Goal: Task Accomplishment & Management: Complete application form

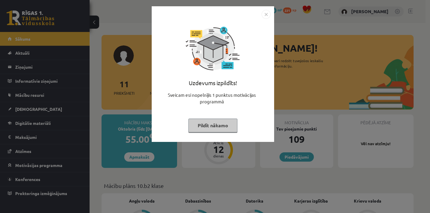
click at [210, 123] on button "Pildīt nākamo" at bounding box center [213, 126] width 49 height 14
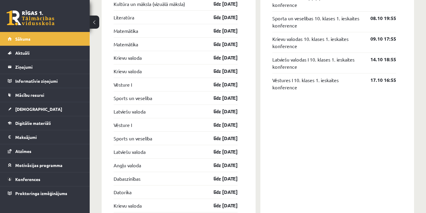
scroll to position [538, 0]
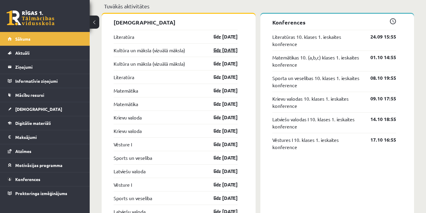
click at [219, 51] on link "līdz 30.09.25" at bounding box center [220, 50] width 35 height 7
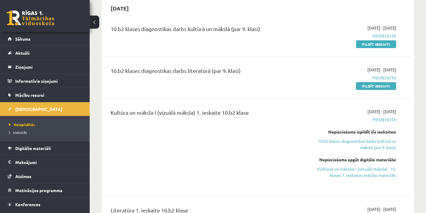
scroll to position [60, 0]
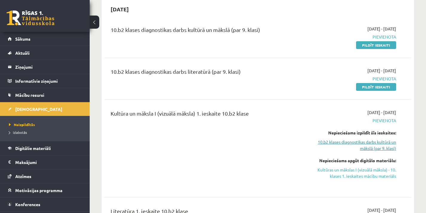
click at [372, 142] on link "10.b2 klases diagnostikas darbs kultūrā un mākslā (par 9. klasi)" at bounding box center [351, 145] width 89 height 13
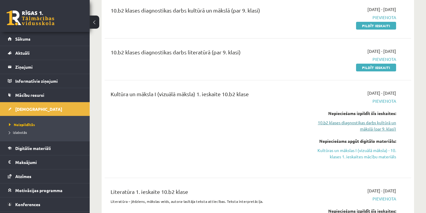
click at [371, 125] on link "10.b2 klases diagnostikas darbs kultūrā un mākslā (par 9. klasi)" at bounding box center [351, 126] width 89 height 13
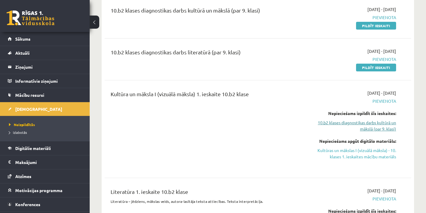
click at [371, 125] on link "10.b2 klases diagnostikas darbs kultūrā un mākslā (par 9. klasi)" at bounding box center [351, 126] width 89 height 13
click at [371, 122] on link "10.b2 klases diagnostikas darbs kultūrā un mākslā (par 9. klasi)" at bounding box center [351, 126] width 89 height 13
click at [363, 125] on link "10.b2 klases diagnostikas darbs kultūrā un mākslā (par 9. klasi)" at bounding box center [351, 126] width 89 height 13
click at [375, 125] on link "10.b2 klases diagnostikas darbs kultūrā un mākslā (par 9. klasi)" at bounding box center [351, 126] width 89 height 13
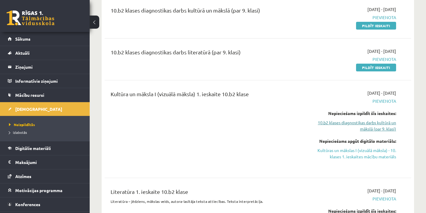
click at [373, 129] on link "10.b2 klases diagnostikas darbs kultūrā un mākslā (par 9. klasi)" at bounding box center [351, 126] width 89 height 13
click at [380, 153] on link "Kultūras un mākslas I (vizuālā māksla) - 10. klases 1. ieskaites mācību materiā…" at bounding box center [351, 153] width 89 height 13
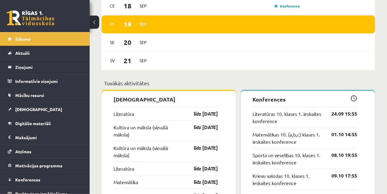
scroll to position [516, 0]
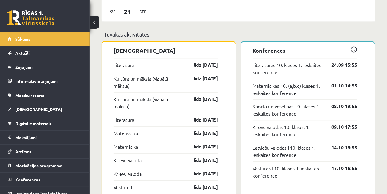
click at [197, 80] on link "līdz 30.09.25" at bounding box center [201, 78] width 35 height 7
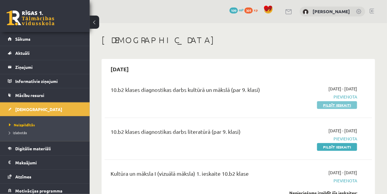
click at [327, 105] on link "Pildīt ieskaiti" at bounding box center [337, 105] width 40 height 8
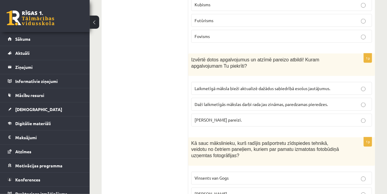
scroll to position [2864, 0]
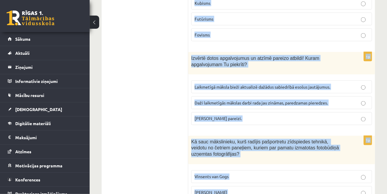
drag, startPoint x: 191, startPoint y: 37, endPoint x: 371, endPoint y: 168, distance: 222.2
copy form "Izvēlies pareizās atbildes par laikmetīgo mākslu! Laikmetīgā māksla dažkārt var…"
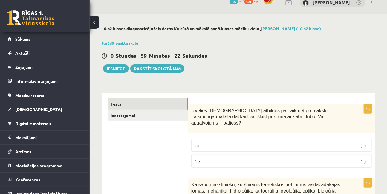
scroll to position [0, 0]
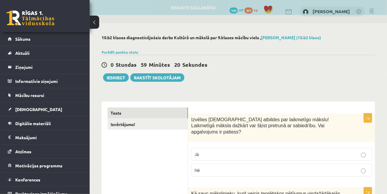
click at [314, 148] on label "Jā" at bounding box center [281, 154] width 181 height 13
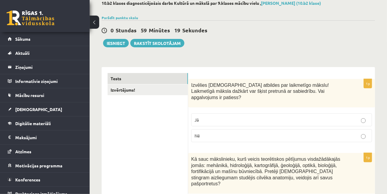
scroll to position [81, 0]
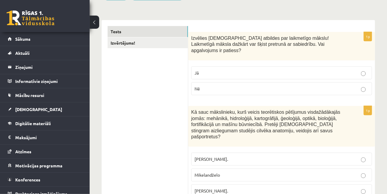
click at [231, 187] on p "Leonardo da Vinči." at bounding box center [282, 190] width 174 height 6
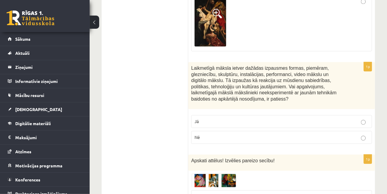
scroll to position [407, 0]
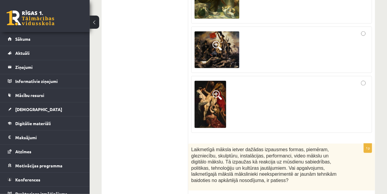
click at [272, 93] on div at bounding box center [282, 104] width 174 height 50
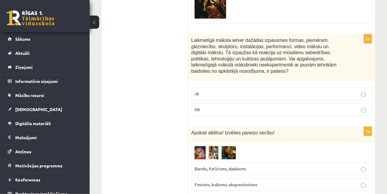
scroll to position [462, 0]
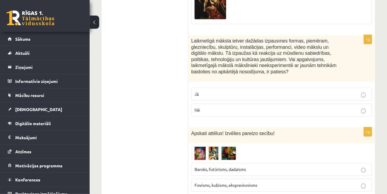
click at [231, 107] on p "Nē" at bounding box center [282, 110] width 174 height 6
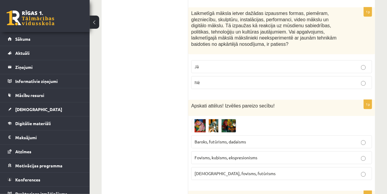
scroll to position [516, 0]
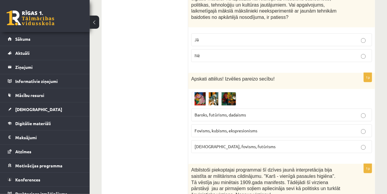
click at [205, 108] on label "Baroks, futūrisms, dadaisms" at bounding box center [281, 114] width 181 height 13
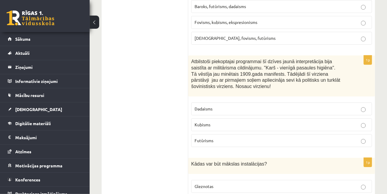
scroll to position [625, 0]
click at [223, 137] on p "Futūrisms" at bounding box center [282, 140] width 174 height 6
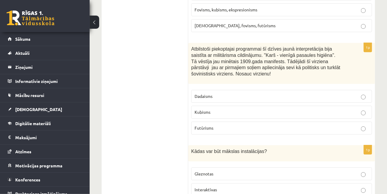
scroll to position [652, 0]
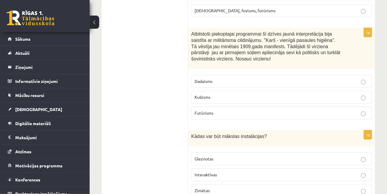
click at [227, 171] on p "Interaktīvas" at bounding box center [282, 174] width 174 height 6
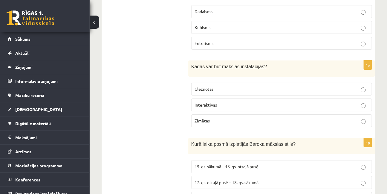
scroll to position [788, 0]
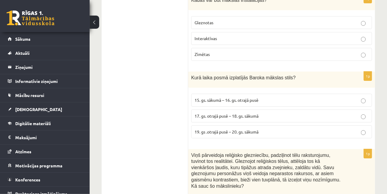
click at [229, 109] on label "17. gs. otrajā pusē – 18. gs. sākumā" at bounding box center [281, 115] width 181 height 13
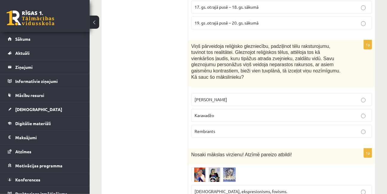
scroll to position [897, 0]
click at [204, 128] on span "Rembrants" at bounding box center [205, 130] width 21 height 5
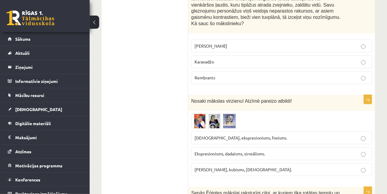
scroll to position [1032, 0]
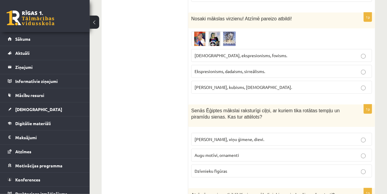
click at [231, 68] on span "Ekspresionisms, dadaisms, sirreālisms." at bounding box center [230, 70] width 71 height 5
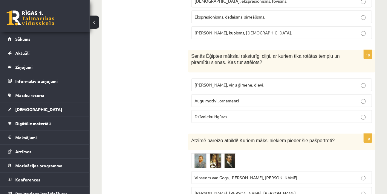
scroll to position [1087, 0]
click at [268, 78] on label "Faraoni, viņu ģimene, dievi." at bounding box center [281, 84] width 181 height 13
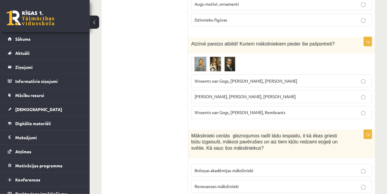
scroll to position [1168, 0]
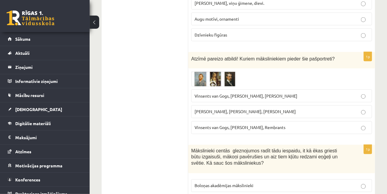
click at [195, 71] on img at bounding box center [213, 78] width 45 height 15
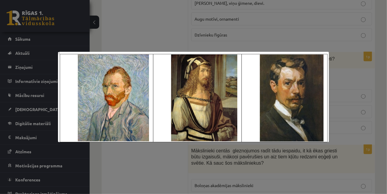
drag, startPoint x: 143, startPoint y: 36, endPoint x: 140, endPoint y: 35, distance: 3.6
click at [143, 36] on div at bounding box center [193, 97] width 387 height 194
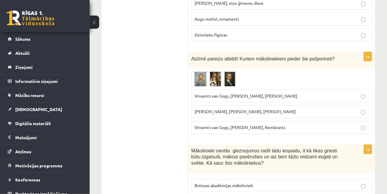
click at [269, 125] on span "Vinsents van Gogs, Kārlis Padegs, Rembrants" at bounding box center [240, 127] width 91 height 5
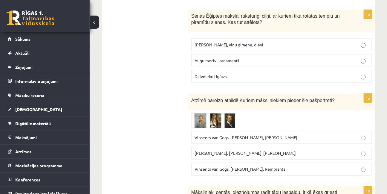
scroll to position [1141, 0]
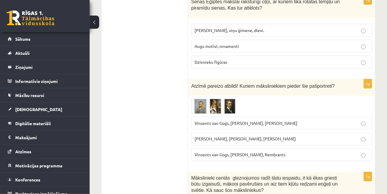
click at [301, 120] on p "Vinsents van Gogs, Albrehts Dīrers, Janis Rozentāls" at bounding box center [282, 123] width 174 height 6
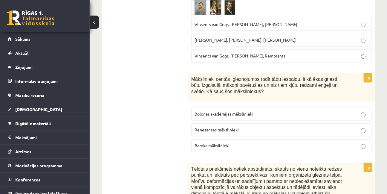
scroll to position [1250, 0]
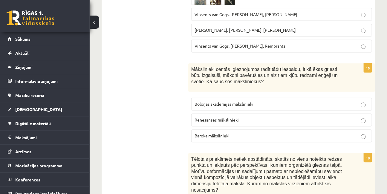
click at [226, 114] on label "Renesanses mākslinieki" at bounding box center [281, 120] width 181 height 13
drag, startPoint x: 253, startPoint y: 115, endPoint x: 194, endPoint y: 79, distance: 69.1
click at [252, 133] on p "Baroka mākslinieki" at bounding box center [282, 136] width 174 height 6
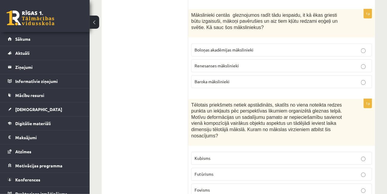
click at [266, 155] on p "Kubisms" at bounding box center [282, 158] width 174 height 6
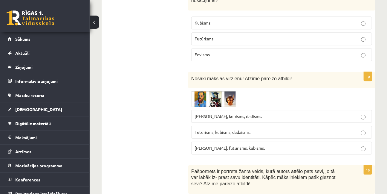
scroll to position [1440, 0]
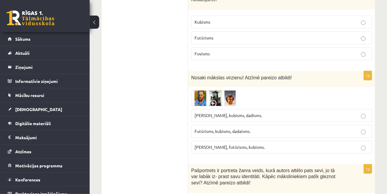
click at [259, 125] on label "Futūrisms, kubisms, dadaisms." at bounding box center [281, 131] width 181 height 13
click at [274, 112] on p "Fovisms, kubisms, dadisms." at bounding box center [282, 115] width 174 height 6
click at [250, 128] on span "Futūrisms, kubisms, dadaisms." at bounding box center [223, 130] width 56 height 5
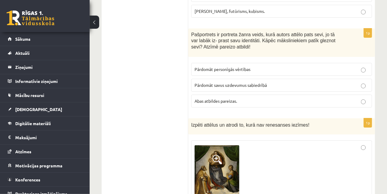
scroll to position [1549, 0]
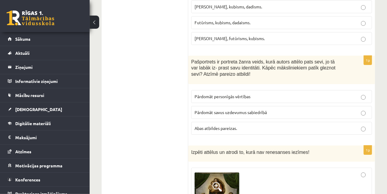
click at [201, 125] on span "Abas atbildes pareizas." at bounding box center [216, 127] width 42 height 5
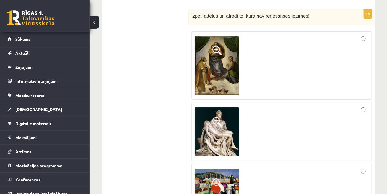
click at [246, 43] on div at bounding box center [282, 65] width 174 height 61
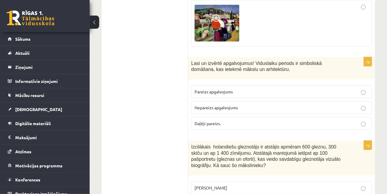
scroll to position [1848, 0]
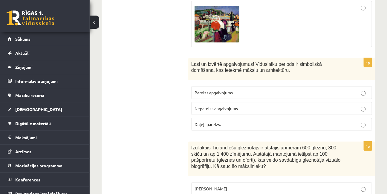
click at [230, 86] on label "Pareizs apgalvojums" at bounding box center [281, 92] width 181 height 13
click at [235, 118] on label "Daļēji pareizs." at bounding box center [281, 124] width 181 height 13
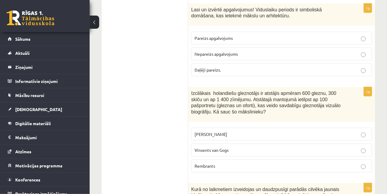
scroll to position [1902, 0]
click at [240, 163] on p "Rembrants" at bounding box center [282, 166] width 174 height 6
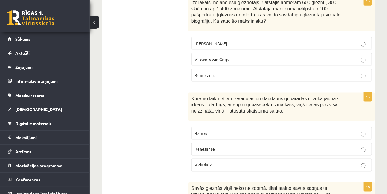
scroll to position [2038, 0]
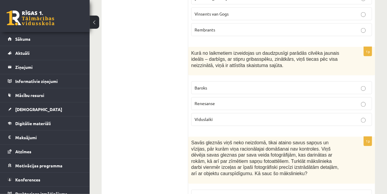
click at [218, 97] on label "Renesanse" at bounding box center [281, 103] width 181 height 13
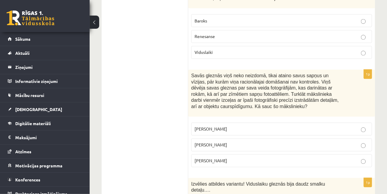
scroll to position [2119, 0]
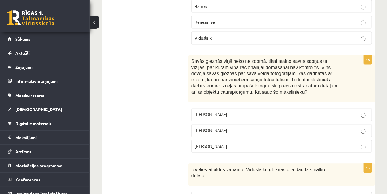
click at [208, 127] on p "Salvadors Dalī" at bounding box center [282, 130] width 174 height 6
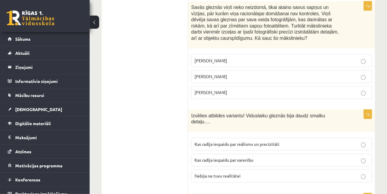
scroll to position [2174, 0]
click at [253, 172] on p "Nebija ne tuvu realitātei" at bounding box center [282, 175] width 174 height 6
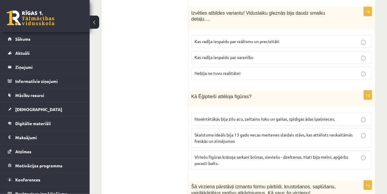
scroll to position [2282, 0]
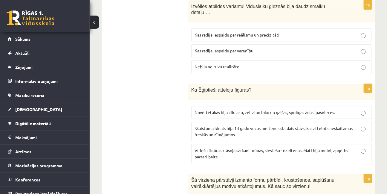
click at [259, 147] on p "Vīriešu figūras krāsoja sarkani brūnas, sieviešu - dzeltenas. Mati bija melni, …" at bounding box center [282, 153] width 174 height 13
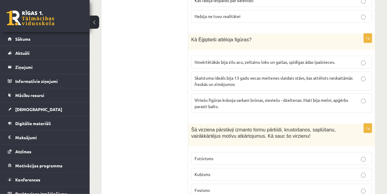
scroll to position [2364, 0]
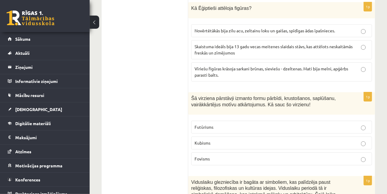
click at [206, 140] on p "Kubisms" at bounding box center [282, 143] width 174 height 6
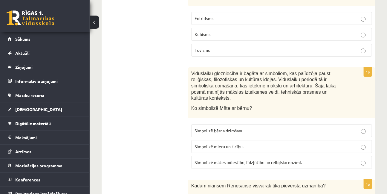
scroll to position [2473, 0]
click at [233, 159] on p "Simbolizē mātes mīlestību, līdzjūtību un reliģisko nozīmi." at bounding box center [282, 162] width 174 height 6
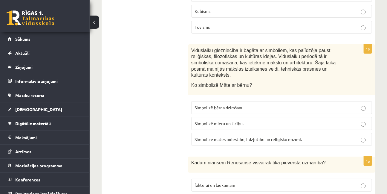
scroll to position [2527, 0]
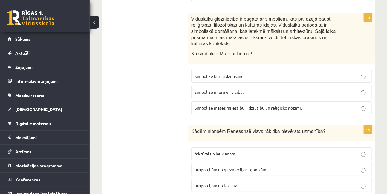
click at [243, 150] on p "faktūrai un laukumam" at bounding box center [282, 153] width 174 height 6
click at [254, 166] on span "proporcijām un glezniecības tehnikām" at bounding box center [231, 168] width 72 height 5
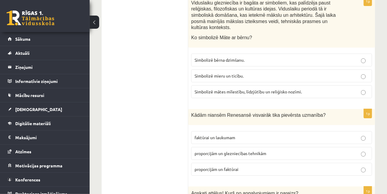
scroll to position [2609, 0]
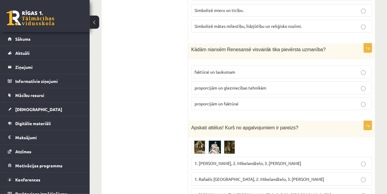
click at [236, 192] on span "1. Albrehts Dīrers, 2. Leonardo da Vinči, 3. Rafaēls Sancio da Urbīno" at bounding box center [263, 194] width 137 height 5
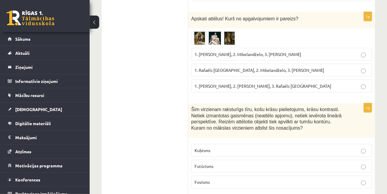
scroll to position [2690, 0]
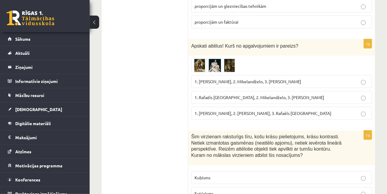
click at [222, 39] on div "1p Apskati attēlus! Kurš no apgalvojumiem ir pareizs? 1. Leonardo da Vinči, 2. …" at bounding box center [281, 81] width 187 height 85
click at [216, 59] on img at bounding box center [213, 66] width 45 height 14
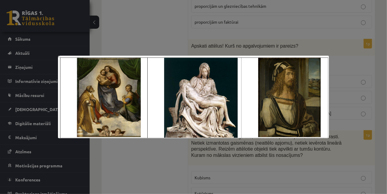
click at [261, 21] on div at bounding box center [193, 97] width 387 height 194
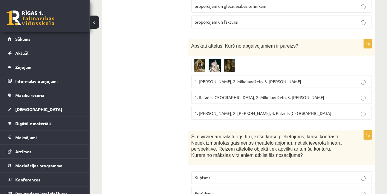
click at [234, 94] on span "1. Rafaēls Sancio da Urbīno, 2. Mikelandželo, 3. Albrehts Dīrers" at bounding box center [260, 96] width 130 height 5
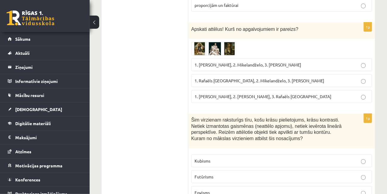
scroll to position [2744, 0]
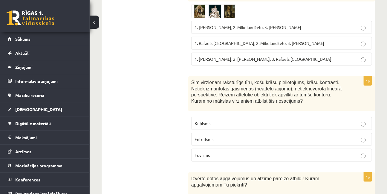
click at [213, 136] on p "Futūrisms" at bounding box center [282, 139] width 174 height 6
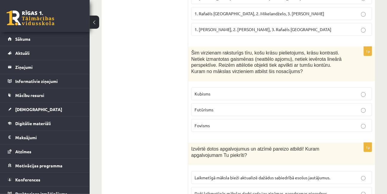
scroll to position [2826, 0]
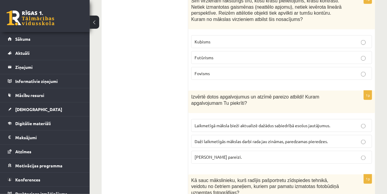
click at [217, 154] on span "Abi apgalvojumi pareizi." at bounding box center [218, 156] width 47 height 5
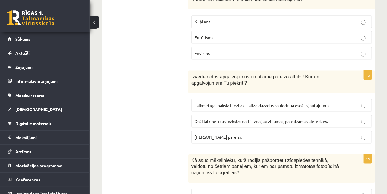
scroll to position [2864, 0]
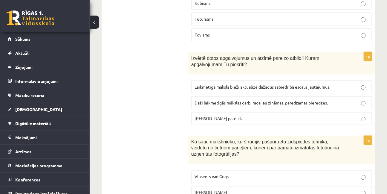
click at [228, 170] on label "Vinsents van Gogs" at bounding box center [281, 176] width 181 height 13
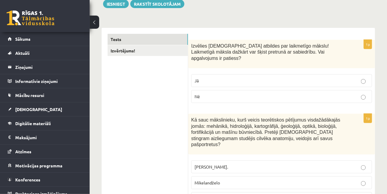
scroll to position [0, 0]
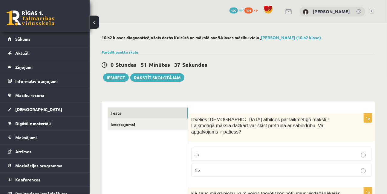
click at [127, 126] on link "Izvērtējums!" at bounding box center [148, 124] width 80 height 11
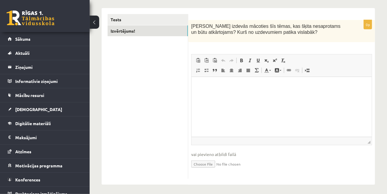
scroll to position [96, 0]
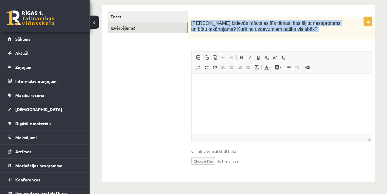
drag, startPoint x: 192, startPoint y: 23, endPoint x: 282, endPoint y: 40, distance: 92.2
click at [282, 40] on div "0p Kas izdevās mācoties šīs tēmas, kas šķita nesaprotams un būtu atkārtojams? K…" at bounding box center [281, 96] width 187 height 159
copy div "Kas izdevās mācoties šīs tēmas, kas šķita nesaprotams un būtu atkārtojams? Kurš…"
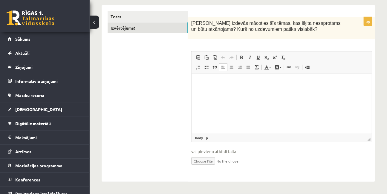
click at [259, 92] on html at bounding box center [281, 83] width 180 height 18
click at [243, 81] on p "**********" at bounding box center [281, 83] width 169 height 6
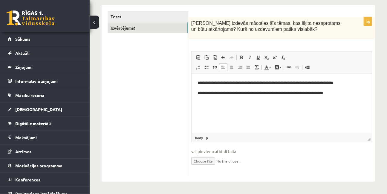
click at [305, 93] on p "**********" at bounding box center [281, 93] width 169 height 6
click at [306, 92] on p "**********" at bounding box center [281, 93] width 169 height 6
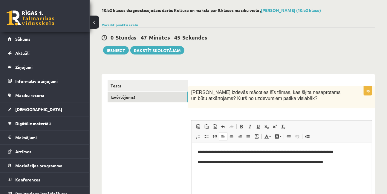
scroll to position [15, 0]
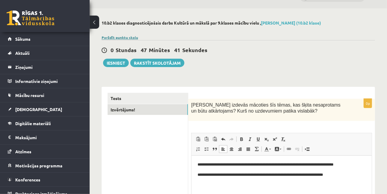
click at [115, 37] on link "Parādīt punktu skalu" at bounding box center [120, 37] width 36 height 5
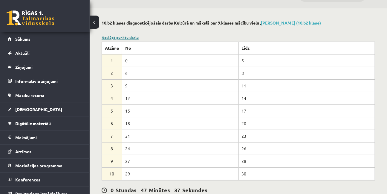
click at [120, 35] on link "Noslēpt punktu skalu" at bounding box center [120, 37] width 37 height 5
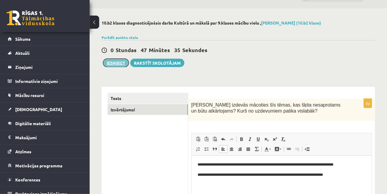
click at [111, 65] on button "Iesniegt" at bounding box center [116, 63] width 26 height 8
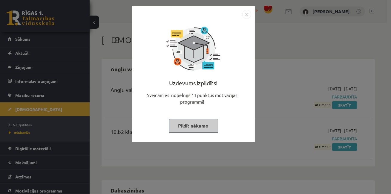
drag, startPoint x: 210, startPoint y: 125, endPoint x: 205, endPoint y: 123, distance: 5.1
click at [210, 125] on button "Pildīt nākamo" at bounding box center [193, 126] width 49 height 14
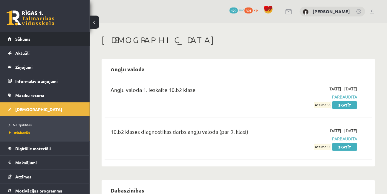
click at [21, 39] on span "Sākums" at bounding box center [22, 38] width 15 height 5
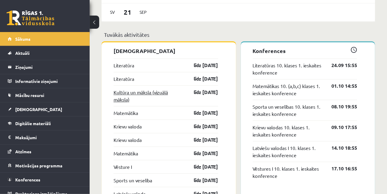
scroll to position [516, 0]
click at [142, 91] on link "Kultūra un māksla (vizuālā māksla)" at bounding box center [149, 95] width 70 height 14
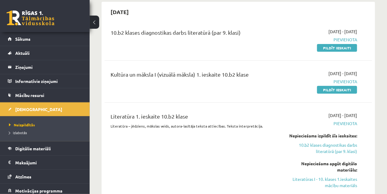
scroll to position [54, 0]
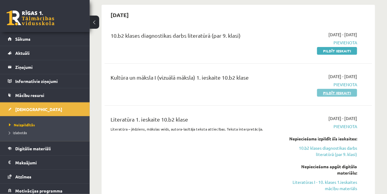
click at [326, 93] on link "Pildīt ieskaiti" at bounding box center [337, 93] width 40 height 8
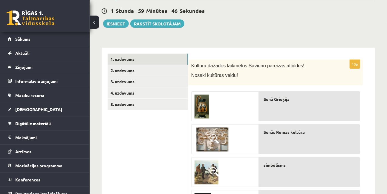
scroll to position [53, 0]
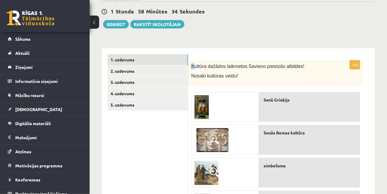
click at [192, 63] on div "Kultūra dažādos laikmetos. Savieno pareizās atbildes! Nosaki kultūras veidu!" at bounding box center [275, 73] width 175 height 26
drag, startPoint x: 192, startPoint y: 63, endPoint x: 196, endPoint y: 60, distance: 5.1
drag, startPoint x: 196, startPoint y: 60, endPoint x: 191, endPoint y: 63, distance: 5.7
click at [191, 64] on span "Kultūra dažādos laikmetos." at bounding box center [219, 66] width 57 height 5
drag, startPoint x: 189, startPoint y: 64, endPoint x: 261, endPoint y: 86, distance: 75.1
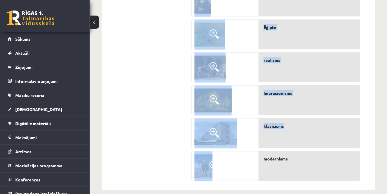
scroll to position [298, 0]
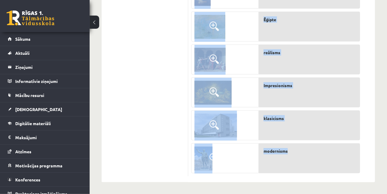
drag, startPoint x: 190, startPoint y: 64, endPoint x: 294, endPoint y: 148, distance: 134.1
copy div "Kultūra dažādos laikmetos. Savieno pareizās atbildes! Nosaki kultūras veidu! Se…"
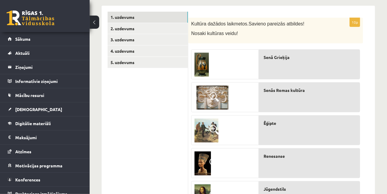
scroll to position [53, 0]
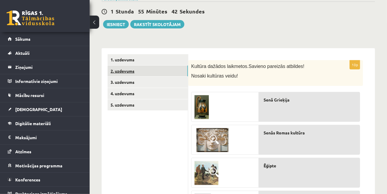
click at [126, 70] on link "2. uzdevums" at bounding box center [148, 70] width 80 height 11
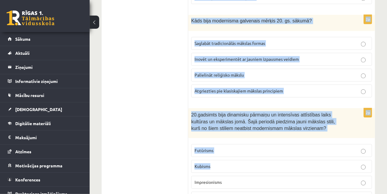
scroll to position [1348, 0]
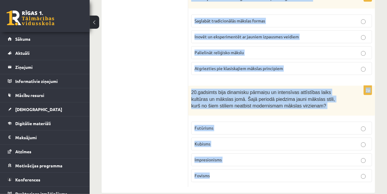
drag, startPoint x: 190, startPoint y: 66, endPoint x: 245, endPoint y: 171, distance: 118.7
copy form "Loremipsum dolorsit ametcon adipiscinge sedd eiusmodt in: Utlaboreetd magnaaliq…"
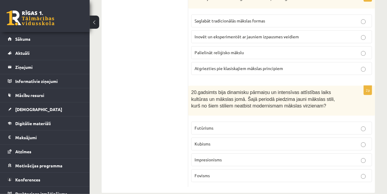
click at [210, 156] on p "Impresionisms" at bounding box center [282, 159] width 174 height 6
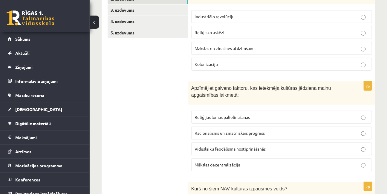
scroll to position [0, 0]
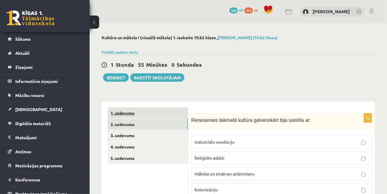
click at [120, 109] on link "1. uzdevums" at bounding box center [148, 112] width 80 height 11
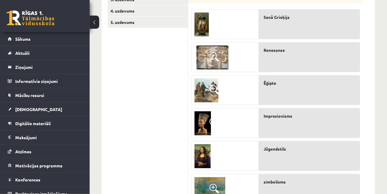
scroll to position [135, 0]
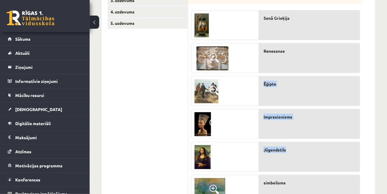
drag, startPoint x: 301, startPoint y: 42, endPoint x: 296, endPoint y: 106, distance: 64.5
click at [301, 135] on div "Senā Grieķija Renesanse [GEOGRAPHIC_DATA] Impresionisms Jūgendstils simbolisms …" at bounding box center [309, 171] width 101 height 329
click at [287, 64] on div "Renesanse" at bounding box center [309, 58] width 101 height 30
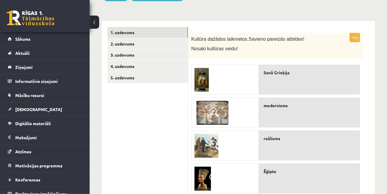
scroll to position [0, 0]
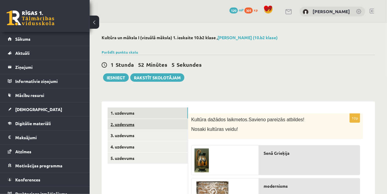
click at [120, 127] on link "2. uzdevums" at bounding box center [148, 124] width 80 height 11
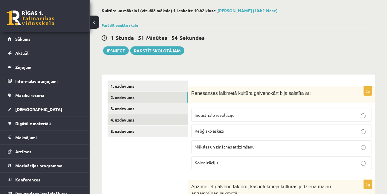
scroll to position [27, 0]
click at [213, 144] on span "Mākslas un zinātnes atdzimšanu" at bounding box center [225, 146] width 60 height 5
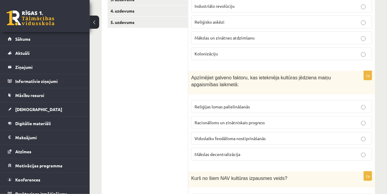
click at [226, 113] on fieldset "Reliģijas lomas palielināšanās Racionālisms un zinātniskais progress Viduslaiku…" at bounding box center [281, 129] width 181 height 65
click at [229, 120] on span "Racionālisms un zinātniskais progress" at bounding box center [230, 122] width 70 height 5
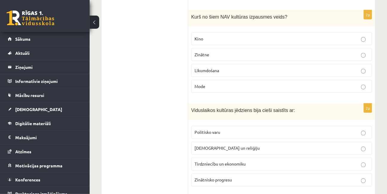
scroll to position [245, 0]
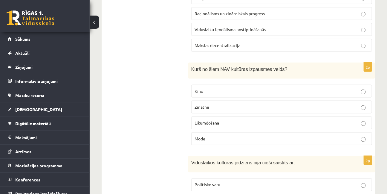
click at [203, 120] on span "Likumdošana" at bounding box center [207, 122] width 25 height 5
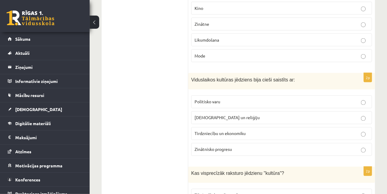
scroll to position [353, 0]
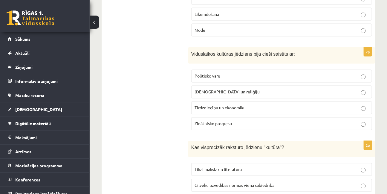
click at [209, 93] on span "[DEMOGRAPHIC_DATA] un reliģiju" at bounding box center [227, 91] width 65 height 5
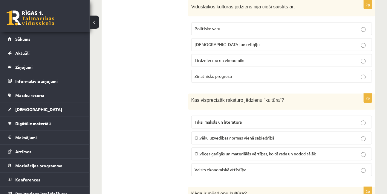
scroll to position [462, 0]
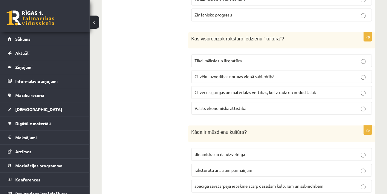
drag, startPoint x: 259, startPoint y: 68, endPoint x: 238, endPoint y: 49, distance: 27.5
click at [260, 68] on fieldset "Tikai māksla un literatūra Cilvēku uzvedības normas vienā sabiedrībā Cilvēces g…" at bounding box center [281, 83] width 181 height 65
click at [284, 77] on p "Cilvēku uzvedības normas vienā sabiedrībā" at bounding box center [282, 76] width 174 height 6
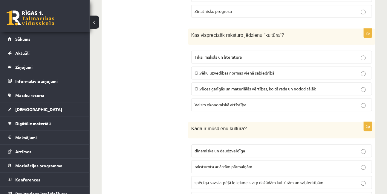
scroll to position [543, 0]
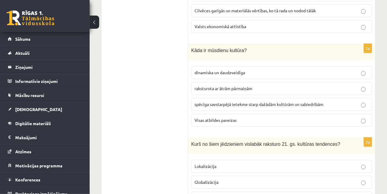
click at [218, 117] on span "Visas atbildes pareizas" at bounding box center [216, 119] width 42 height 5
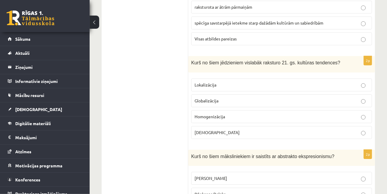
scroll to position [625, 0]
click at [224, 100] on p "Globalizācija" at bounding box center [282, 100] width 174 height 6
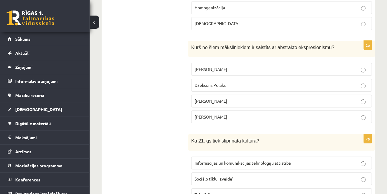
click at [223, 100] on p "[PERSON_NAME]" at bounding box center [282, 101] width 174 height 6
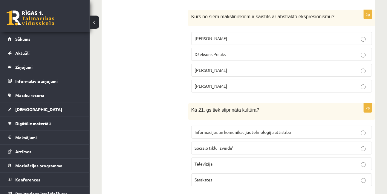
scroll to position [815, 0]
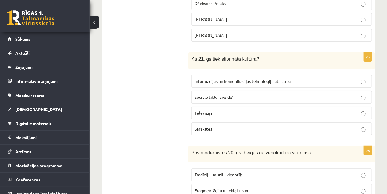
click at [222, 34] on p "[PERSON_NAME]" at bounding box center [282, 35] width 174 height 6
click at [227, 18] on p "[PERSON_NAME]" at bounding box center [282, 19] width 174 height 6
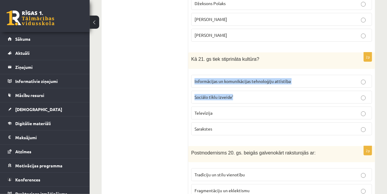
drag, startPoint x: 300, startPoint y: 81, endPoint x: 325, endPoint y: 106, distance: 35.3
click at [316, 94] on div "2p Kā 21. gs tiek stiprināta kultūra? Informācijas un komunikācijas tehnoloģiju…" at bounding box center [281, 96] width 187 height 88
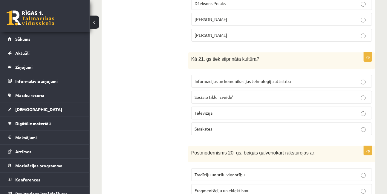
click at [301, 111] on p "Televīzija" at bounding box center [282, 113] width 174 height 6
drag, startPoint x: 246, startPoint y: 92, endPoint x: 238, endPoint y: 90, distance: 8.3
click at [246, 94] on p "Sociālo tīklu izveide’" at bounding box center [282, 97] width 174 height 6
click at [291, 78] on p "Informācijas un komunikācijas tehnoloģiju attīstība" at bounding box center [282, 81] width 174 height 6
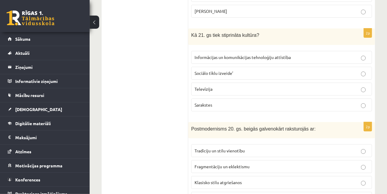
scroll to position [870, 0]
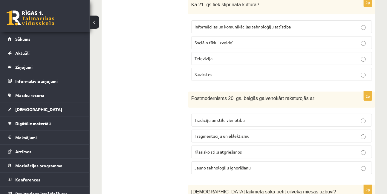
click at [230, 145] on label "Klasisko stilu atgriešanos" at bounding box center [281, 151] width 181 height 13
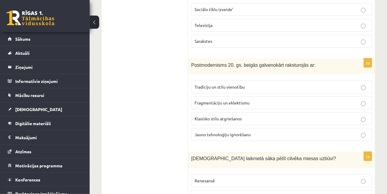
scroll to position [978, 0]
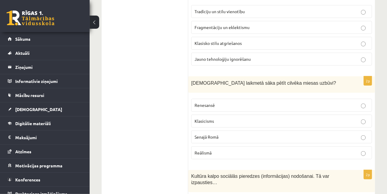
click at [236, 135] on p "Senajā Romā" at bounding box center [282, 137] width 174 height 6
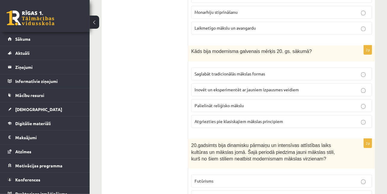
scroll to position [1321, 0]
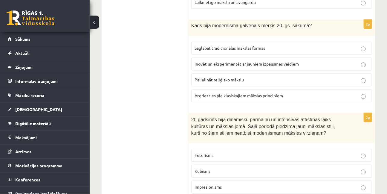
click at [218, 57] on label "Inovēt un eksperimentēt ar jauniem izpausmes veidiem" at bounding box center [281, 63] width 181 height 13
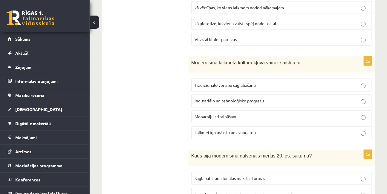
scroll to position [1185, 0]
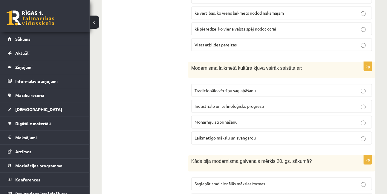
click at [222, 103] on span "Industriālo un tehnoloģisko progresu" at bounding box center [229, 105] width 69 height 5
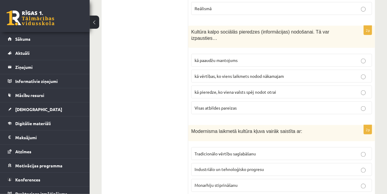
scroll to position [1104, 0]
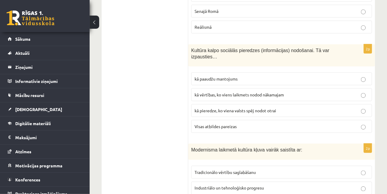
click at [210, 123] on span "Visas atbildes pareizas" at bounding box center [216, 125] width 42 height 5
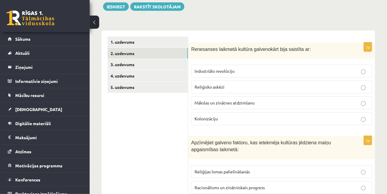
scroll to position [0, 0]
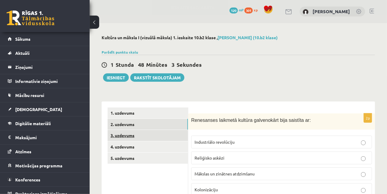
click at [133, 135] on link "3. uzdevums" at bounding box center [148, 135] width 80 height 11
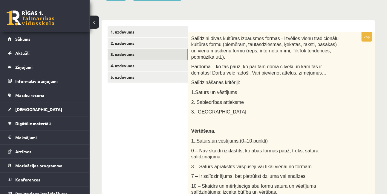
scroll to position [81, 0]
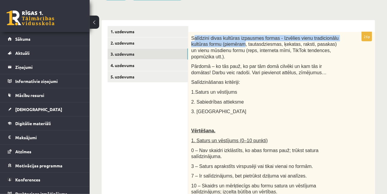
drag, startPoint x: 192, startPoint y: 38, endPoint x: 210, endPoint y: 41, distance: 18.2
click at [220, 43] on span "Salīdzini divas kultūras izpausmes formas - Izvēlies vienu tradicionālu kultūra…" at bounding box center [265, 48] width 148 height 24
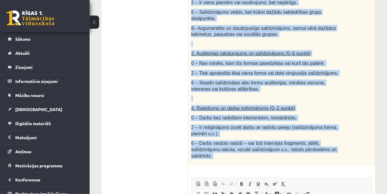
scroll to position [299, 0]
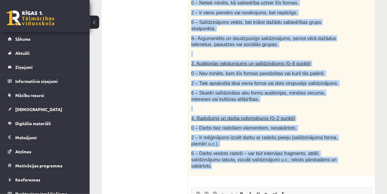
drag, startPoint x: 192, startPoint y: 37, endPoint x: 332, endPoint y: 147, distance: 178.7
copy div "Loremipsu dolor sitametc adipiscin elitse - Doeiusmo tempo incididuntut laboree…"
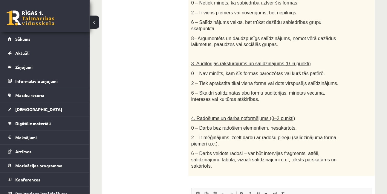
click at [143, 36] on ul "1. uzdevums 2. uzdevums 3. uzdevums 4. uzdevums 5. uzdevums" at bounding box center [148, 60] width 81 height 504
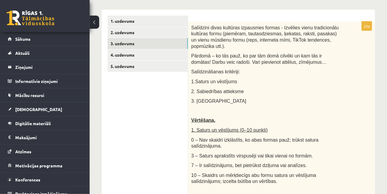
scroll to position [109, 0]
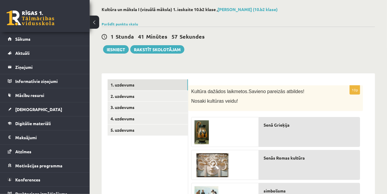
scroll to position [27, 0]
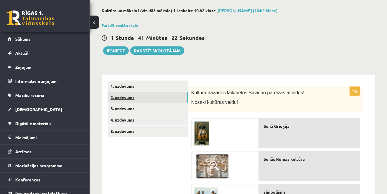
click at [134, 95] on link "2. uzdevums" at bounding box center [148, 97] width 80 height 11
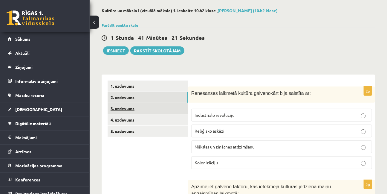
click at [126, 109] on link "3. uzdevums" at bounding box center [148, 108] width 80 height 11
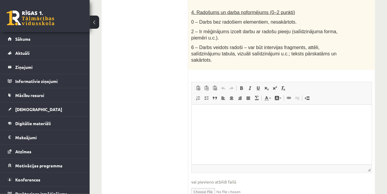
scroll to position [410, 0]
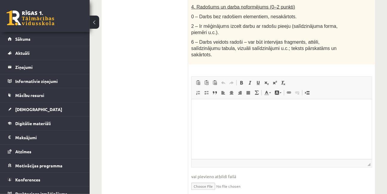
click at [239, 117] on html at bounding box center [281, 108] width 180 height 18
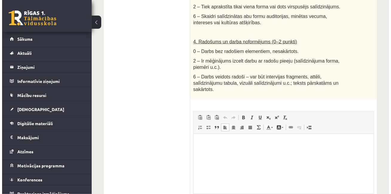
scroll to position [383, 0]
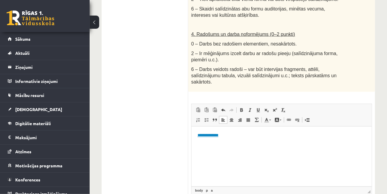
click at [213, 136] on link "**********" at bounding box center [207, 135] width 21 height 4
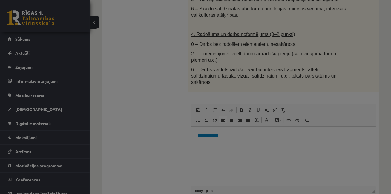
type input "**********"
select select "********"
type input "**********"
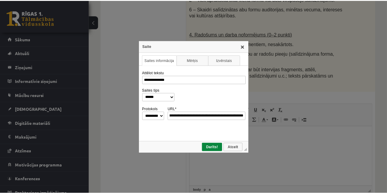
scroll to position [0, 0]
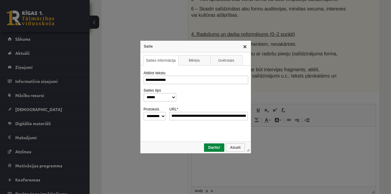
click at [247, 48] on link "X" at bounding box center [245, 46] width 5 height 5
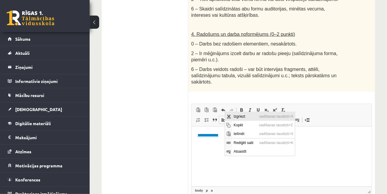
click at [239, 117] on span "Izgriezt" at bounding box center [245, 116] width 26 height 9
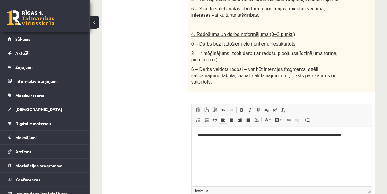
click at [219, 140] on p "**********" at bounding box center [281, 138] width 169 height 13
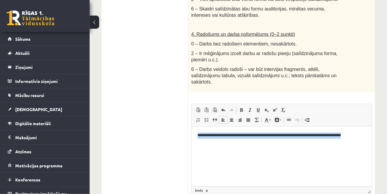
click at [219, 140] on p "**********" at bounding box center [281, 138] width 169 height 13
click at [298, 145] on p "**********" at bounding box center [281, 138] width 169 height 13
drag, startPoint x: 293, startPoint y: 143, endPoint x: 185, endPoint y: 131, distance: 108.3
click at [191, 131] on html "**********" at bounding box center [281, 138] width 180 height 25
click at [273, 151] on html "**********" at bounding box center [281, 138] width 180 height 25
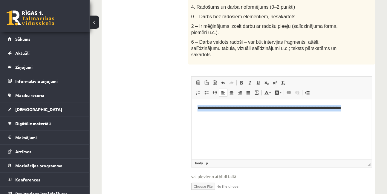
scroll to position [410, 0]
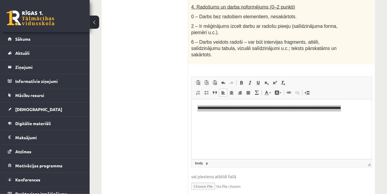
click at [206, 180] on input "file" at bounding box center [281, 186] width 181 height 12
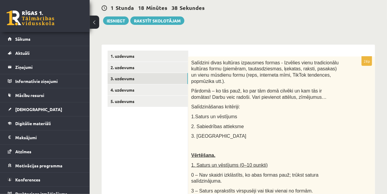
scroll to position [3, 0]
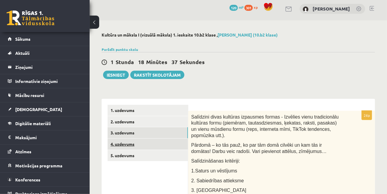
click at [123, 146] on link "4. uzdevums" at bounding box center [148, 143] width 80 height 11
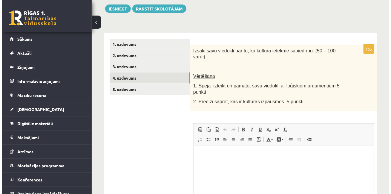
scroll to position [96, 0]
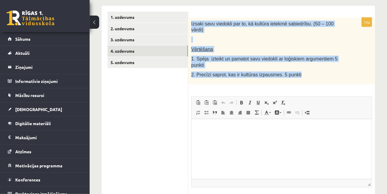
drag, startPoint x: 191, startPoint y: 24, endPoint x: 326, endPoint y: 69, distance: 141.9
click at [326, 69] on div "Izsaki savu viedokli par to, kā kultūra ietekmē sabiedrību. (50 – 100 vārdi) Vē…" at bounding box center [281, 51] width 187 height 67
copy div "Izsaki savu viedokli par to, kā kultūra ietekmē sabiedrību. (50 – 100 vārdi) Vē…"
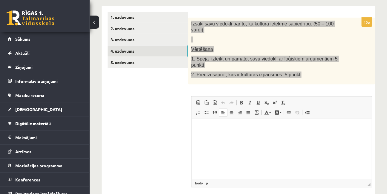
click at [214, 131] on html at bounding box center [281, 128] width 180 height 18
drag, startPoint x: 217, startPoint y: 132, endPoint x: 229, endPoint y: 142, distance: 15.5
click at [229, 137] on html at bounding box center [281, 128] width 180 height 18
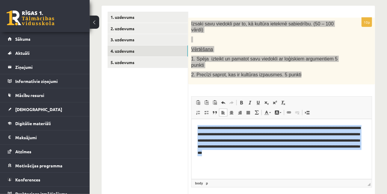
drag, startPoint x: 318, startPoint y: 154, endPoint x: 184, endPoint y: 121, distance: 138.5
click at [191, 121] on html "**********" at bounding box center [281, 140] width 180 height 43
click at [229, 109] on link "Centrēti" at bounding box center [231, 113] width 8 height 8
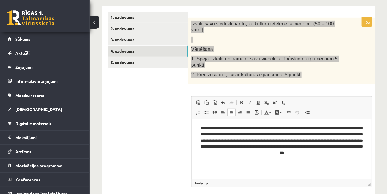
drag, startPoint x: 225, startPoint y: 100, endPoint x: 233, endPoint y: 101, distance: 8.1
click at [225, 110] on span at bounding box center [223, 112] width 5 height 5
click at [248, 109] on link "Izlīdzināt malas" at bounding box center [248, 113] width 8 height 8
click at [223, 110] on span at bounding box center [223, 112] width 5 height 5
click at [289, 109] on link "Saite Klaviatūras saīsne vadīšanas taustiņš+K" at bounding box center [289, 113] width 8 height 8
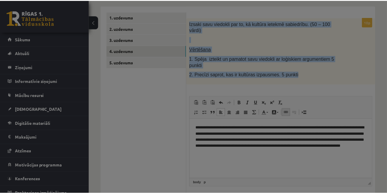
scroll to position [0, 0]
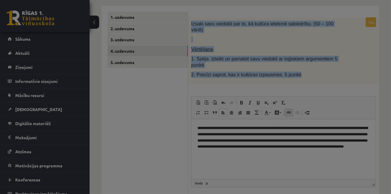
type input "**********"
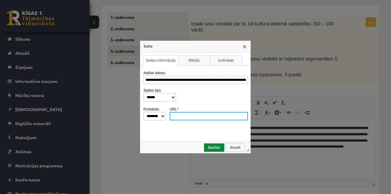
click at [245, 50] on div "Saite" at bounding box center [195, 47] width 111 height 12
click at [243, 47] on link "X" at bounding box center [244, 46] width 5 height 5
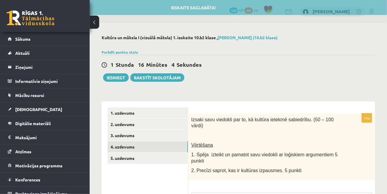
scroll to position [27, 0]
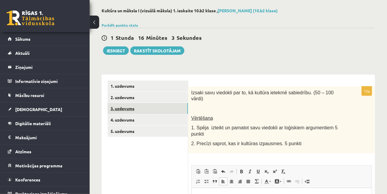
click at [133, 111] on link "3. uzdevums" at bounding box center [148, 108] width 80 height 11
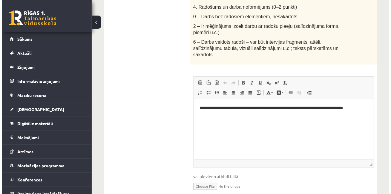
scroll to position [0, 0]
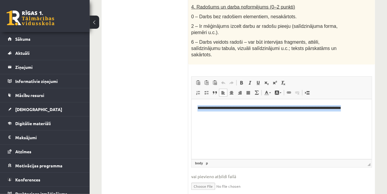
drag, startPoint x: 285, startPoint y: 128, endPoint x: 192, endPoint y: 109, distance: 94.9
click at [192, 109] on html "**********" at bounding box center [281, 111] width 180 height 25
drag, startPoint x: 288, startPoint y: 62, endPoint x: 288, endPoint y: 69, distance: 6.9
click at [288, 79] on span "Treknraksts Klaviatūras saīsne vadīšanas taustiņš+B Slīpraksts Klaviatūras saīs…" at bounding box center [263, 84] width 52 height 10
click at [288, 89] on link "Saite Klaviatūras saīsne vadīšanas taustiņš+K" at bounding box center [289, 93] width 8 height 8
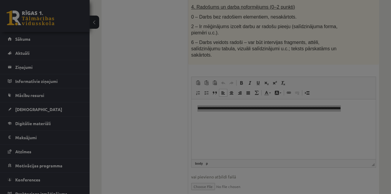
type input "**********"
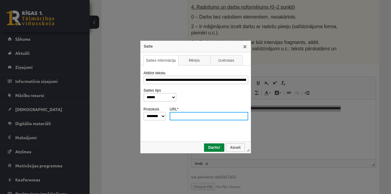
paste input "**********"
type input "**********"
select select "********"
type input "**********"
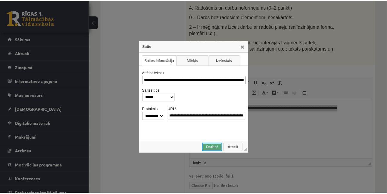
scroll to position [0, 0]
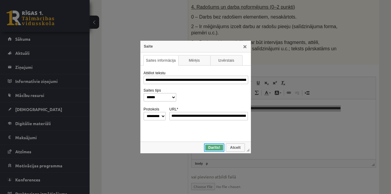
click at [221, 146] on span "Darīts!" at bounding box center [214, 147] width 19 height 4
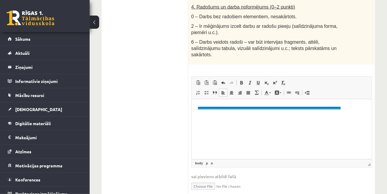
click at [258, 124] on html "**********" at bounding box center [281, 111] width 180 height 25
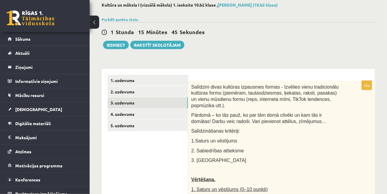
scroll to position [30, 0]
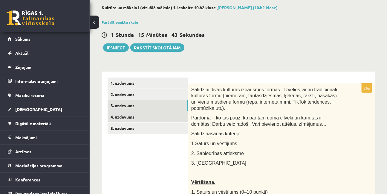
click at [134, 117] on link "4. uzdevums" at bounding box center [148, 116] width 80 height 11
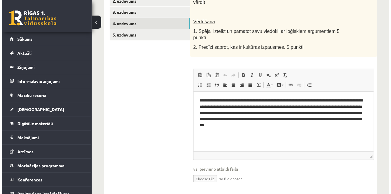
scroll to position [128, 0]
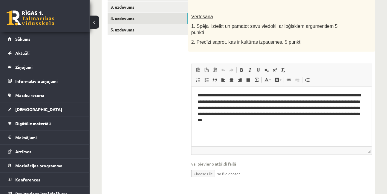
click at [327, 123] on p "**********" at bounding box center [281, 107] width 169 height 31
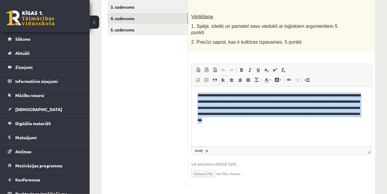
drag, startPoint x: 197, startPoint y: 94, endPoint x: 328, endPoint y: 126, distance: 134.3
click at [328, 126] on html "**********" at bounding box center [281, 107] width 180 height 43
click at [258, 77] on span at bounding box center [256, 79] width 5 height 5
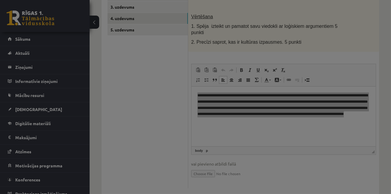
type textarea "**********"
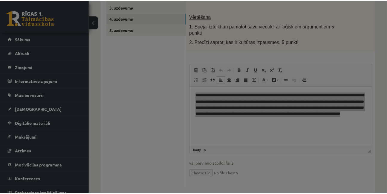
scroll to position [0, 0]
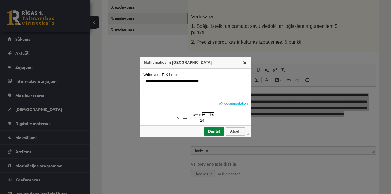
click at [246, 62] on link "X" at bounding box center [245, 62] width 5 height 5
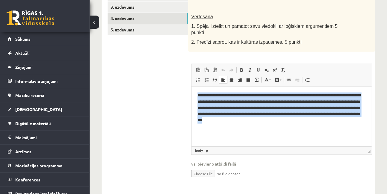
click at [305, 125] on html "**********" at bounding box center [281, 107] width 180 height 43
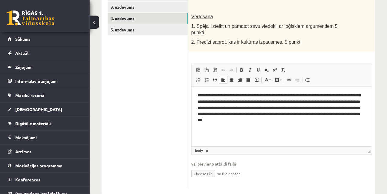
click at [270, 95] on p "**********" at bounding box center [281, 107] width 169 height 31
click at [279, 107] on p "**********" at bounding box center [281, 107] width 169 height 31
drag, startPoint x: 343, startPoint y: 108, endPoint x: 322, endPoint y: 107, distance: 21.3
click at [322, 107] on p "**********" at bounding box center [281, 107] width 169 height 31
click at [319, 124] on html "**********" at bounding box center [281, 107] width 180 height 43
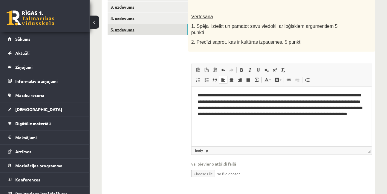
click at [119, 30] on link "5. uzdevums" at bounding box center [148, 29] width 80 height 11
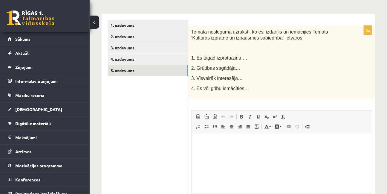
scroll to position [74, 0]
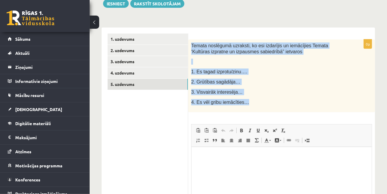
drag, startPoint x: 191, startPoint y: 44, endPoint x: 253, endPoint y: 101, distance: 84.2
click at [253, 101] on div "Temata noslēgumā uzraksti, ko esi izdarījis un iemācījies Temata ‘Kultūras izpr…" at bounding box center [281, 75] width 187 height 73
copy div "Temata noslēgumā uzraksti, ko esi izdarījis un iemācījies Temata ‘Kultūras izpr…"
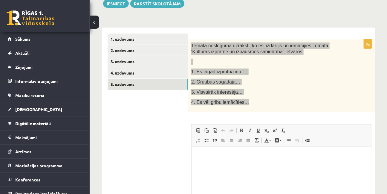
click at [233, 165] on html at bounding box center [281, 155] width 180 height 18
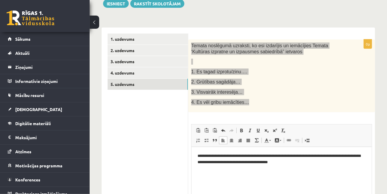
click at [289, 154] on p "**********" at bounding box center [281, 158] width 169 height 13
drag, startPoint x: 210, startPoint y: 155, endPoint x: 212, endPoint y: 159, distance: 4.6
click at [211, 156] on p "**********" at bounding box center [281, 158] width 169 height 13
click at [213, 166] on html "**********" at bounding box center [281, 158] width 180 height 25
click at [213, 169] on html "**********" at bounding box center [281, 158] width 180 height 25
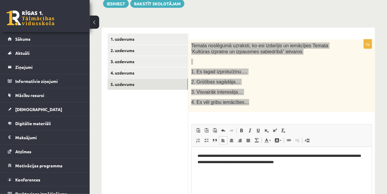
click at [213, 171] on html "**********" at bounding box center [281, 158] width 180 height 25
click at [207, 171] on html "**********" at bounding box center [281, 158] width 180 height 25
drag, startPoint x: 193, startPoint y: 169, endPoint x: 205, endPoint y: 169, distance: 12.3
click at [201, 169] on html "**********" at bounding box center [281, 158] width 180 height 25
click at [322, 164] on p "**********" at bounding box center [281, 158] width 169 height 13
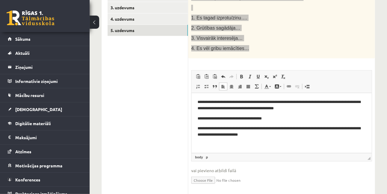
scroll to position [128, 0]
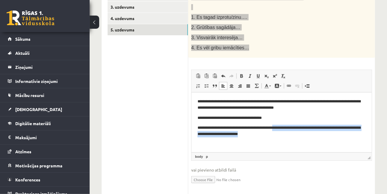
drag, startPoint x: 281, startPoint y: 132, endPoint x: 283, endPoint y: 126, distance: 6.4
click at [283, 126] on p "**********" at bounding box center [281, 130] width 169 height 13
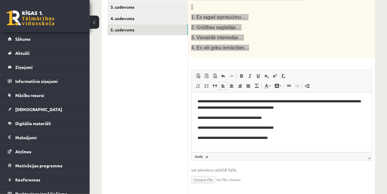
click at [239, 137] on p "**********" at bounding box center [281, 138] width 169 height 6
click at [292, 129] on p "**********" at bounding box center [281, 127] width 169 height 6
click at [301, 140] on p "**********" at bounding box center [281, 138] width 169 height 6
click at [242, 132] on body "**********" at bounding box center [281, 119] width 168 height 43
click at [246, 137] on p "**********" at bounding box center [281, 138] width 169 height 6
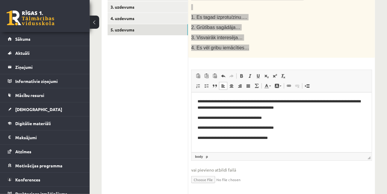
click at [198, 139] on p "**********" at bounding box center [281, 138] width 169 height 6
click at [285, 137] on p "**********" at bounding box center [281, 138] width 169 height 6
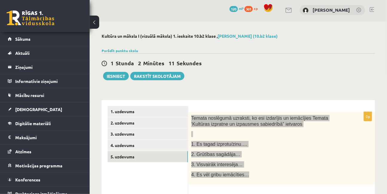
scroll to position [0, 0]
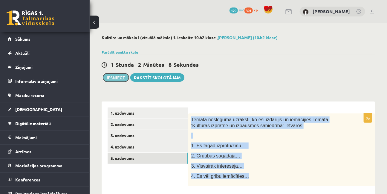
click at [117, 81] on button "Iesniegt" at bounding box center [116, 77] width 26 height 8
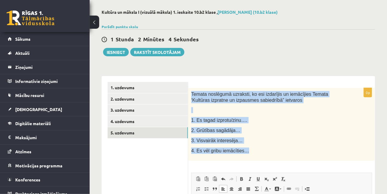
scroll to position [10, 0]
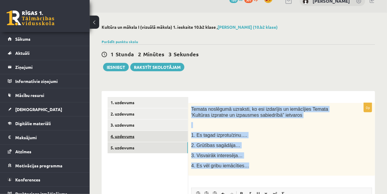
click at [124, 133] on link "4. uzdevums" at bounding box center [148, 136] width 80 height 11
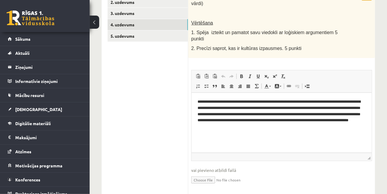
scroll to position [123, 0]
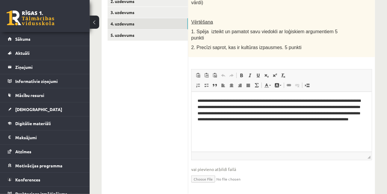
click at [314, 132] on html "**********" at bounding box center [281, 112] width 180 height 43
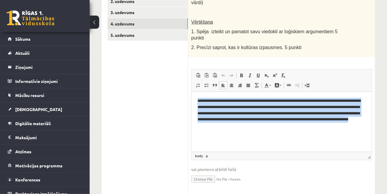
drag, startPoint x: 309, startPoint y: 132, endPoint x: 380, endPoint y: 176, distance: 83.4
click at [191, 97] on html "**********" at bounding box center [281, 112] width 180 height 43
click at [230, 135] on html "**********" at bounding box center [281, 112] width 180 height 43
click at [231, 135] on html "**********" at bounding box center [281, 112] width 180 height 43
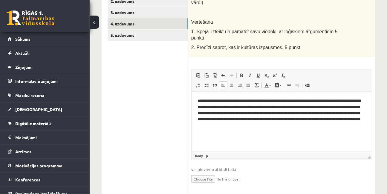
click at [288, 125] on p "**********" at bounding box center [281, 112] width 169 height 31
click at [293, 127] on p "**********" at bounding box center [281, 112] width 169 height 31
click at [244, 132] on p "*******" at bounding box center [281, 135] width 169 height 6
click at [210, 102] on p "**********" at bounding box center [281, 112] width 169 height 31
click at [221, 133] on p "*******" at bounding box center [281, 135] width 169 height 6
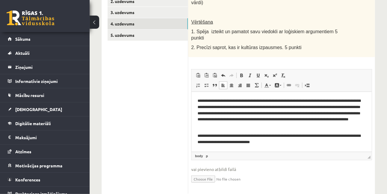
scroll to position [128, 0]
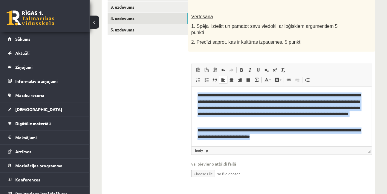
drag, startPoint x: 286, startPoint y: 139, endPoint x: 193, endPoint y: 89, distance: 105.2
click at [193, 89] on html "**********" at bounding box center [281, 115] width 180 height 59
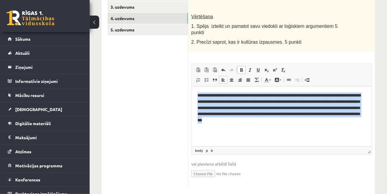
drag, startPoint x: 220, startPoint y: 126, endPoint x: 195, endPoint y: 91, distance: 43.2
click at [195, 91] on html "**********" at bounding box center [281, 110] width 180 height 49
click at [239, 68] on span at bounding box center [241, 70] width 5 height 5
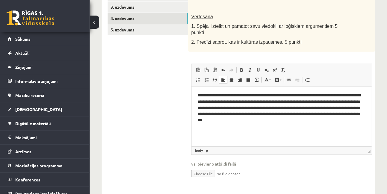
click at [300, 129] on html "**********" at bounding box center [281, 107] width 180 height 43
drag, startPoint x: 304, startPoint y: 135, endPoint x: 331, endPoint y: 136, distance: 26.9
click at [305, 129] on html "**********" at bounding box center [281, 107] width 180 height 43
click at [340, 129] on html "**********" at bounding box center [281, 107] width 180 height 43
click at [327, 125] on html "**********" at bounding box center [281, 107] width 180 height 43
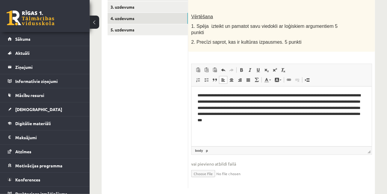
click at [276, 111] on p "**********" at bounding box center [281, 107] width 169 height 31
click at [237, 129] on html "**********" at bounding box center [281, 107] width 180 height 43
click at [135, 19] on link "4. uzdevums" at bounding box center [148, 18] width 80 height 11
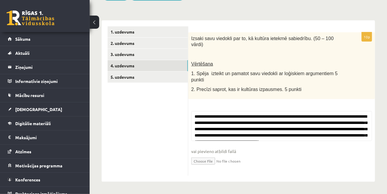
click at [123, 88] on ul "1. uzdevums 2. uzdevums 3. uzdevums 4. uzdevums 5. uzdevums" at bounding box center [148, 100] width 81 height 149
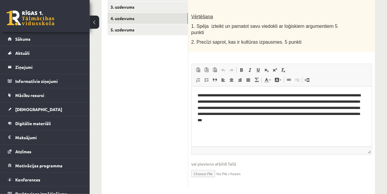
scroll to position [0, 0]
click at [116, 17] on link "4. uzdevums" at bounding box center [148, 18] width 80 height 11
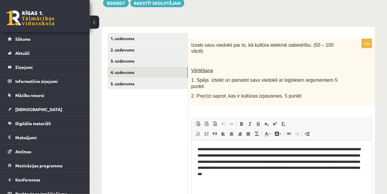
scroll to position [74, 0]
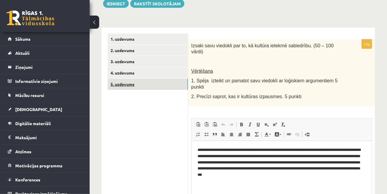
click at [122, 79] on link "5. uzdevums" at bounding box center [148, 84] width 80 height 11
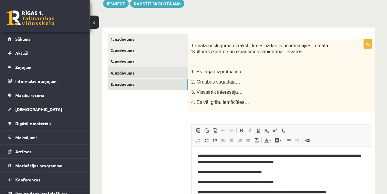
scroll to position [0, 0]
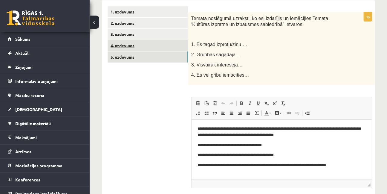
click at [129, 45] on link "4. uzdevums" at bounding box center [148, 45] width 80 height 11
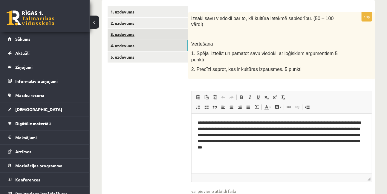
click at [123, 30] on link "3. uzdevums" at bounding box center [148, 34] width 80 height 11
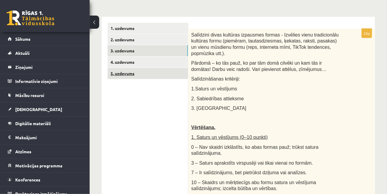
scroll to position [84, 0]
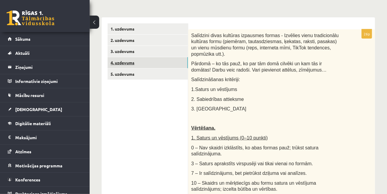
click at [116, 59] on link "4. uzdevums" at bounding box center [148, 62] width 80 height 11
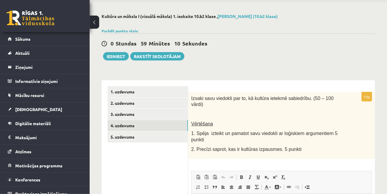
scroll to position [19, 0]
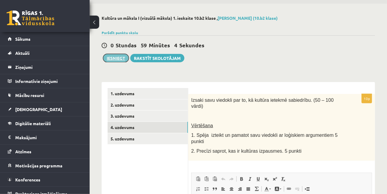
click at [114, 59] on button "Iesniegt" at bounding box center [116, 58] width 26 height 8
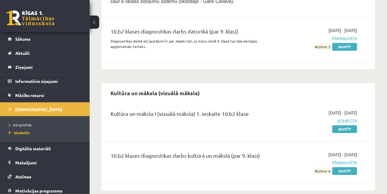
scroll to position [469, 0]
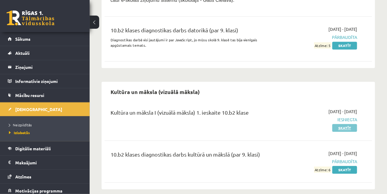
click at [349, 124] on link "Skatīt" at bounding box center [344, 128] width 25 height 8
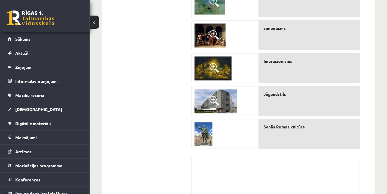
scroll to position [353, 0]
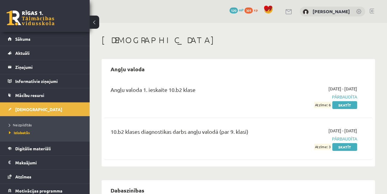
scroll to position [469, 0]
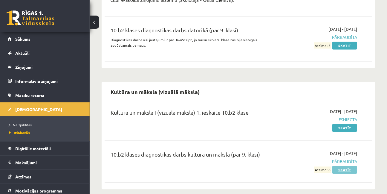
click at [346, 166] on link "Skatīt" at bounding box center [344, 170] width 25 height 8
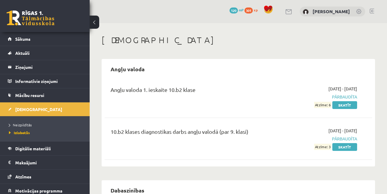
scroll to position [469, 0]
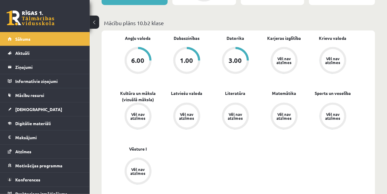
scroll to position [163, 0]
click at [187, 61] on div "1.00" at bounding box center [186, 60] width 13 height 7
click at [187, 63] on div "1.00" at bounding box center [186, 60] width 13 height 7
